Goal: Ask a question

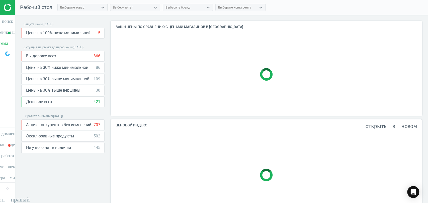
scroll to position [103, 316]
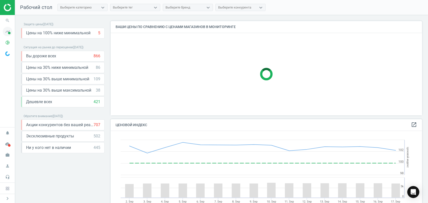
click at [6, 33] on icon "timeline" at bounding box center [8, 32] width 10 height 10
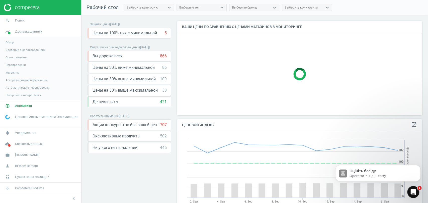
scroll to position [0, 0]
click at [16, 73] on span "Магазины" at bounding box center [13, 73] width 14 height 4
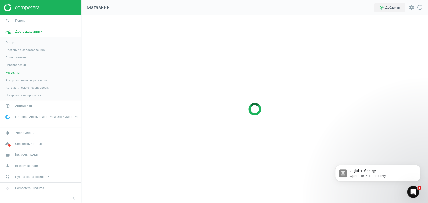
scroll to position [197, 355]
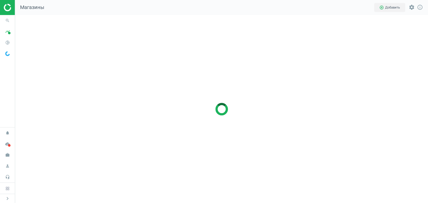
scroll to position [197, 422]
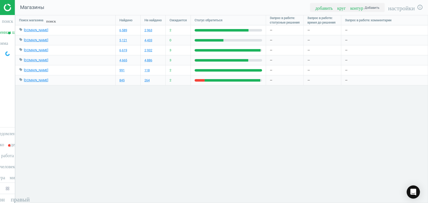
click at [410, 193] on div "Открытый Интерком Мессенджер" at bounding box center [413, 192] width 13 height 13
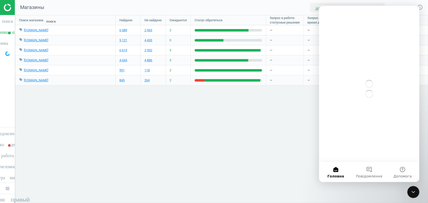
scroll to position [0, 0]
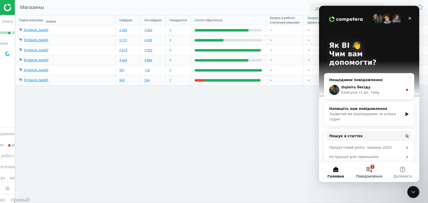
click at [373, 170] on button "1 Повідомлення" at bounding box center [368, 172] width 33 height 20
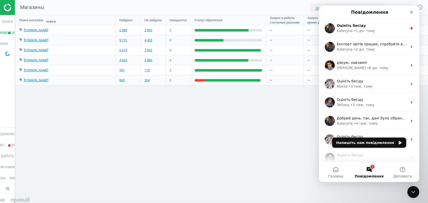
click at [370, 144] on button "Напишіть нам повідомлення" at bounding box center [369, 143] width 74 height 10
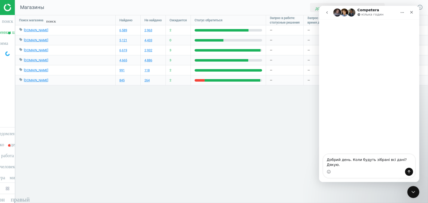
type textarea "Добрий день. Коли будуть зібрані всі дані? Дякую."
click at [408, 173] on icon "Надіслати повідомлення…" at bounding box center [409, 172] width 4 height 4
